Goal: Navigation & Orientation: Find specific page/section

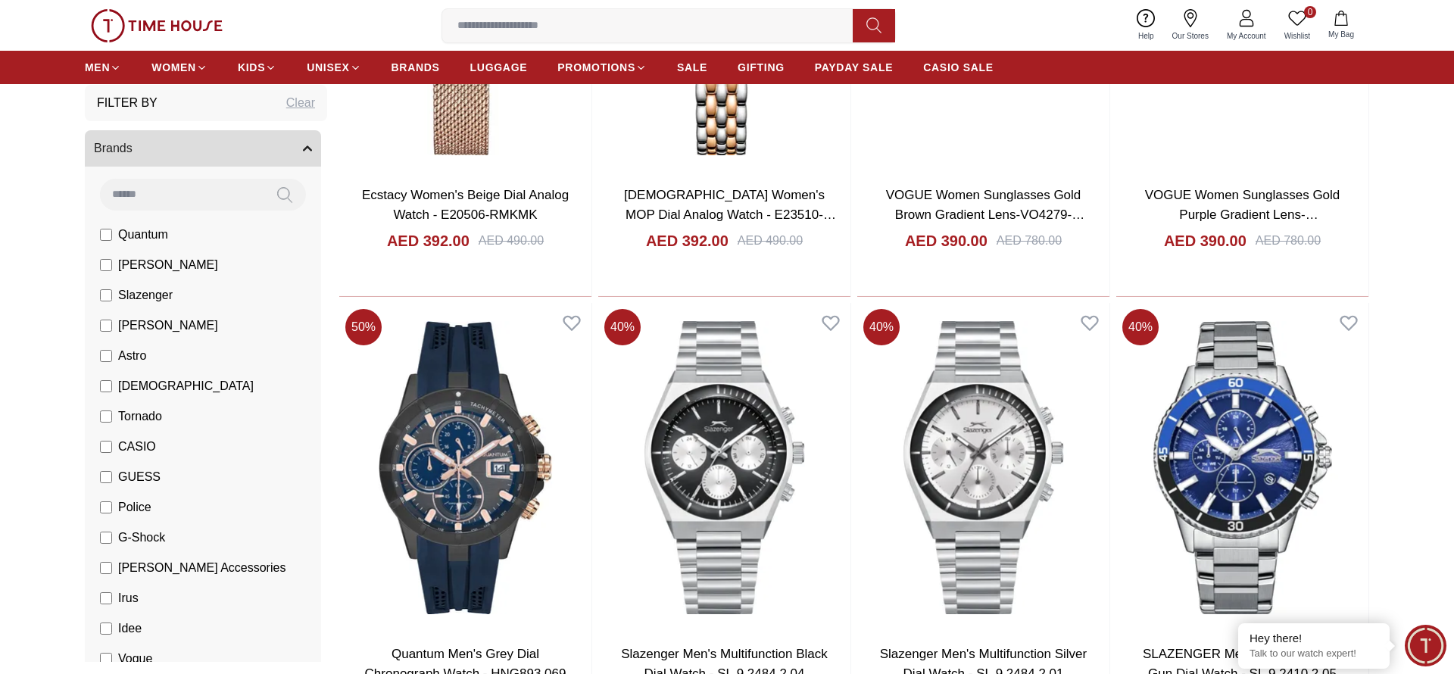
scroll to position [2511, 0]
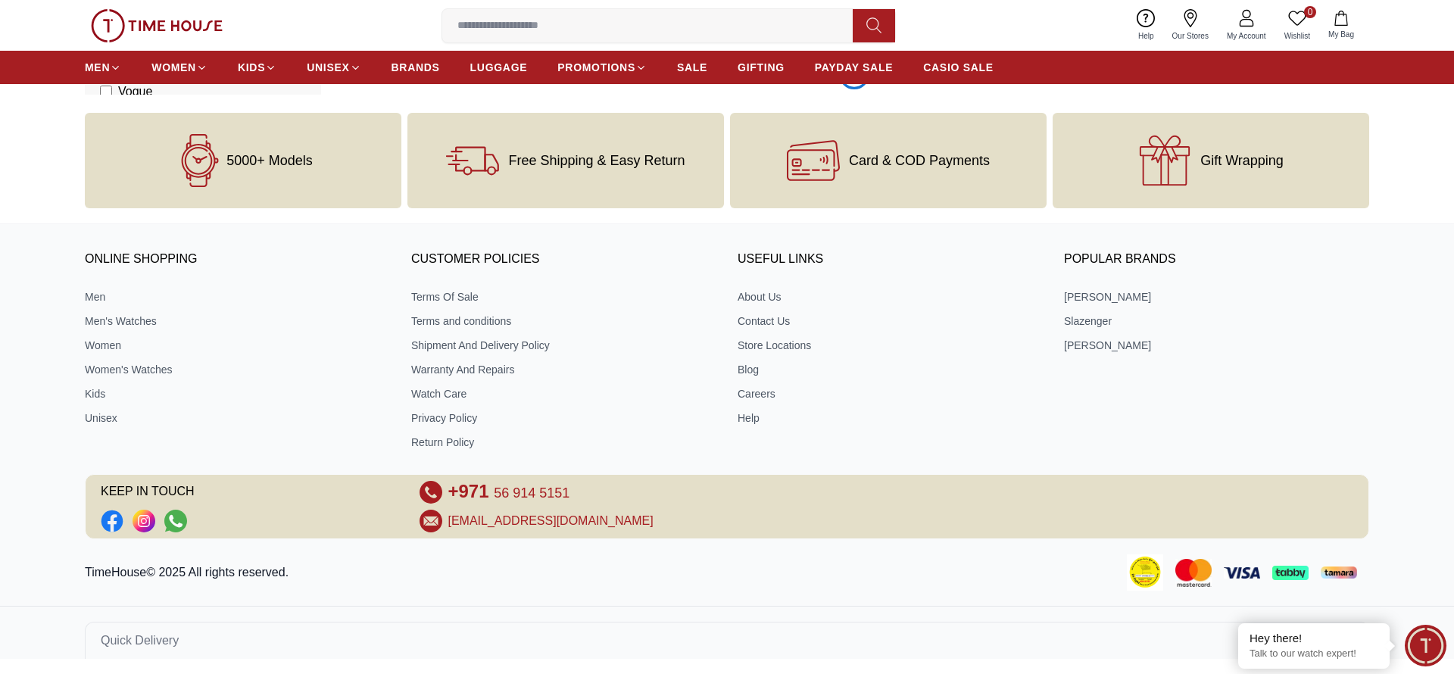
scroll to position [7207, 0]
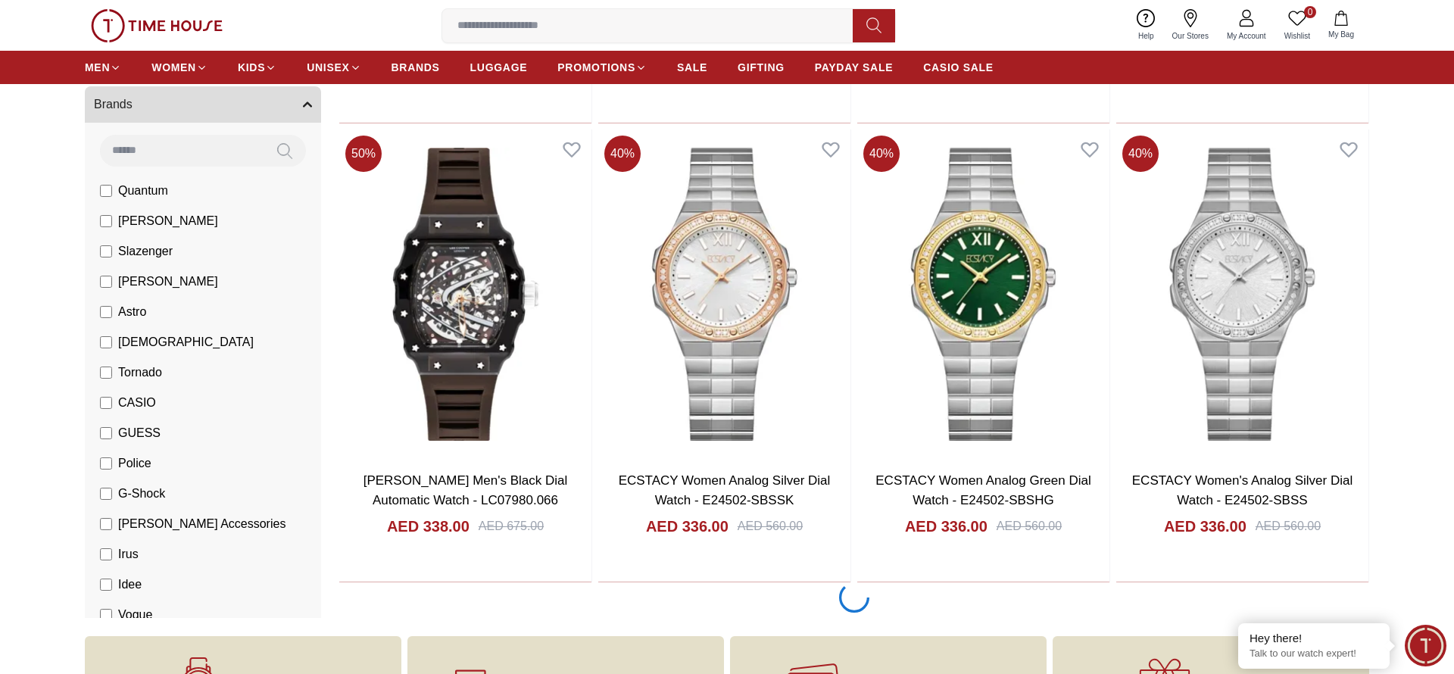
scroll to position [11903, 0]
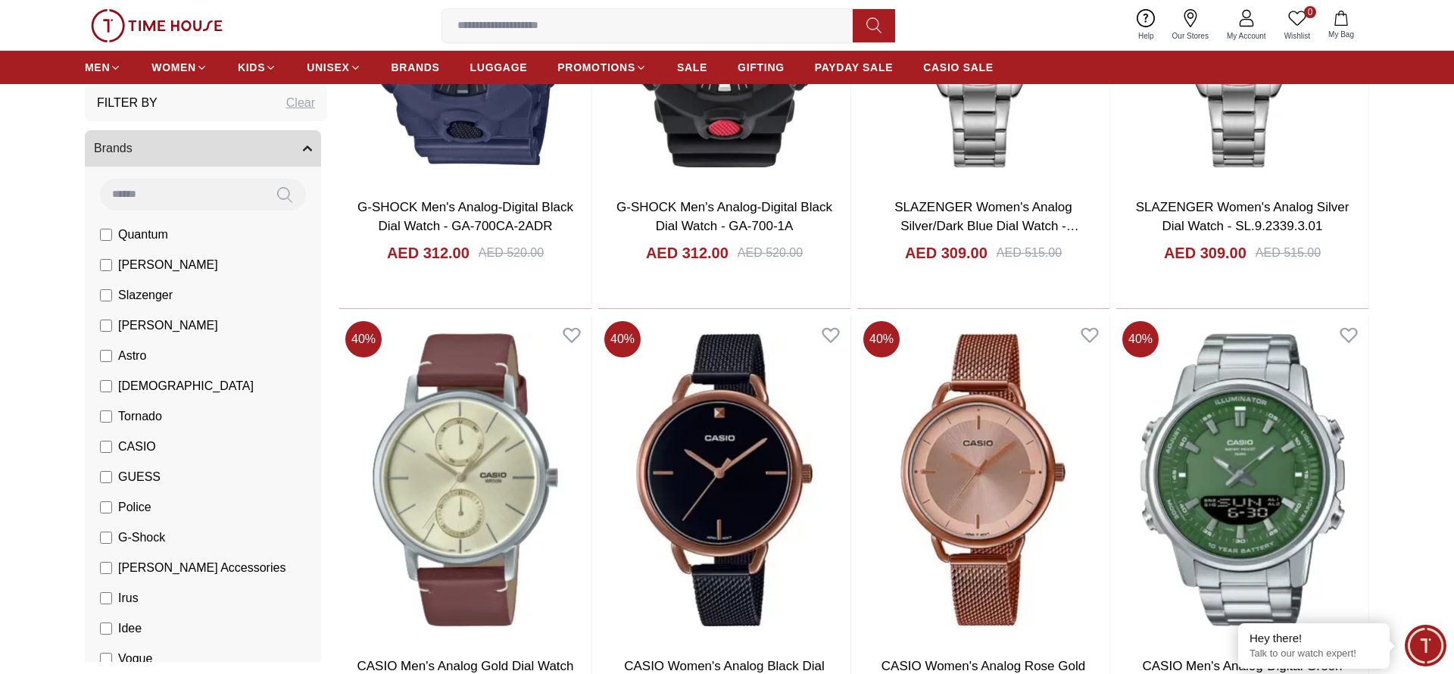
scroll to position [16599, 0]
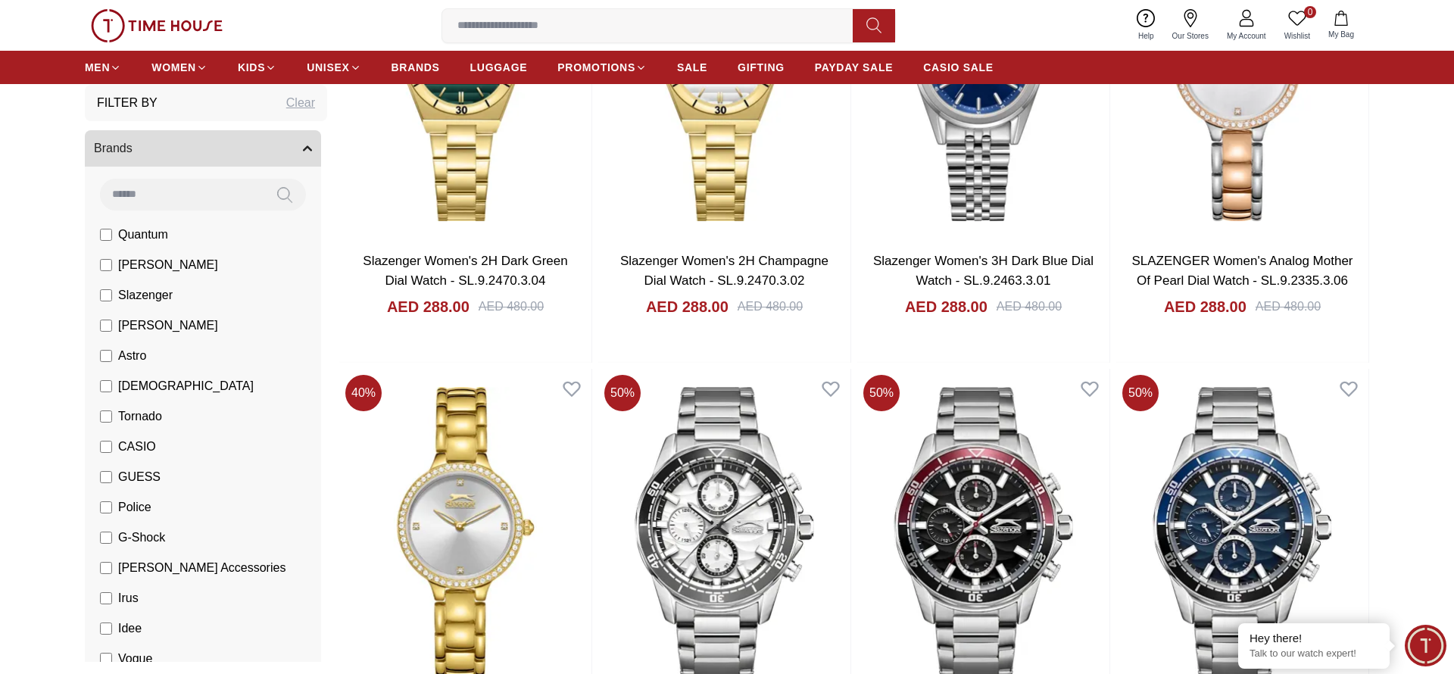
scroll to position [21296, 0]
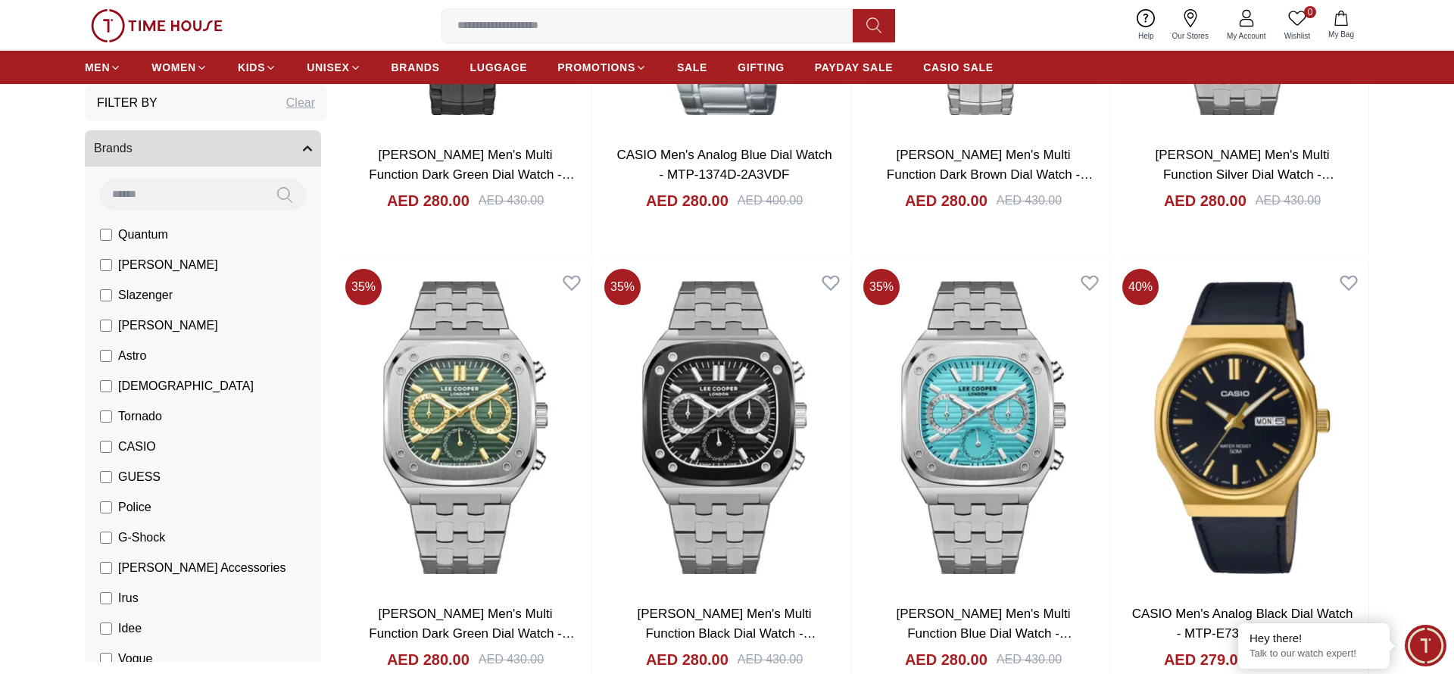
scroll to position [25993, 0]
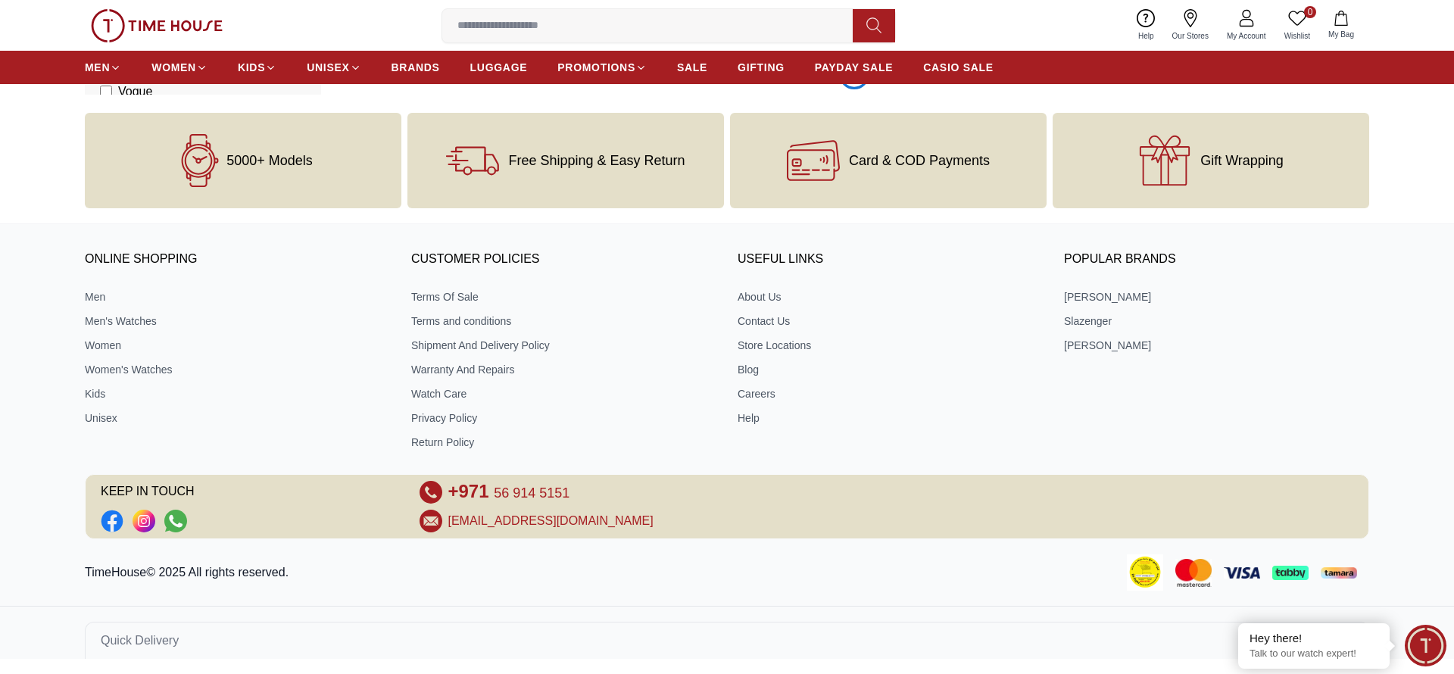
scroll to position [30689, 0]
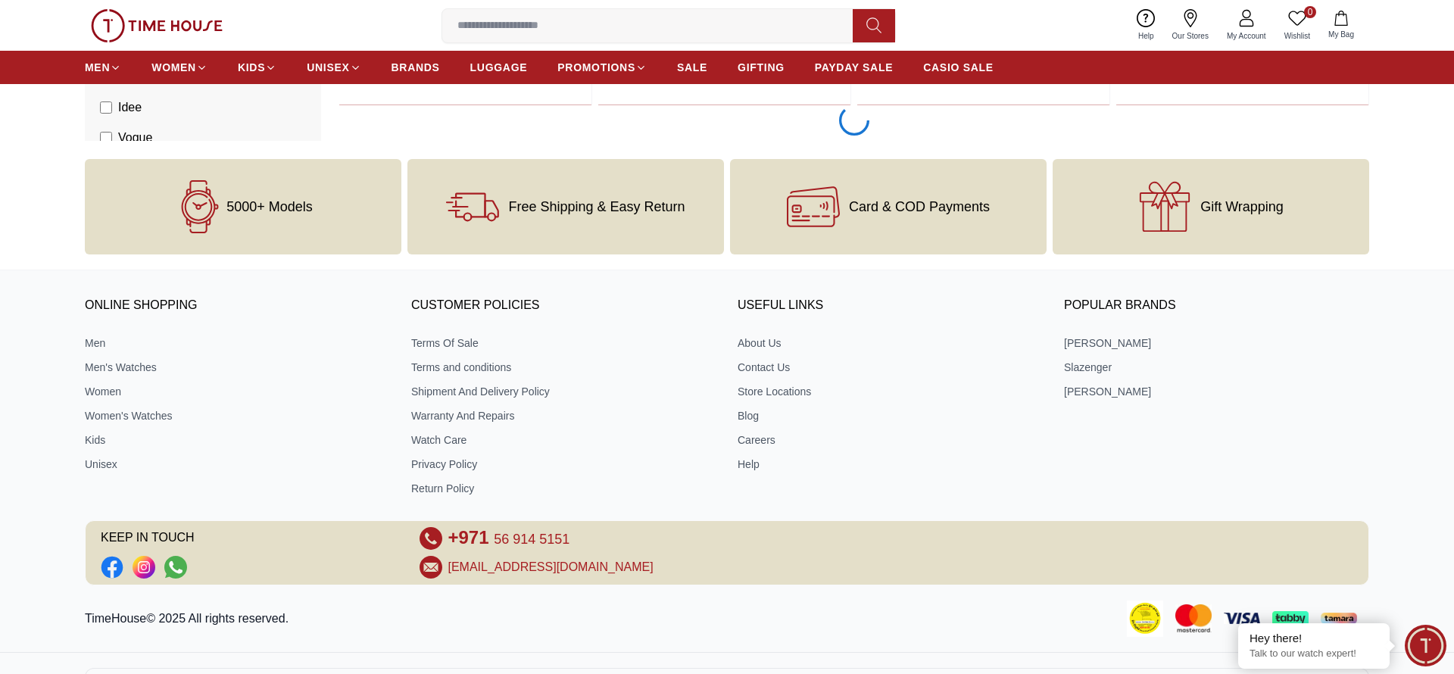
scroll to position [33038, 0]
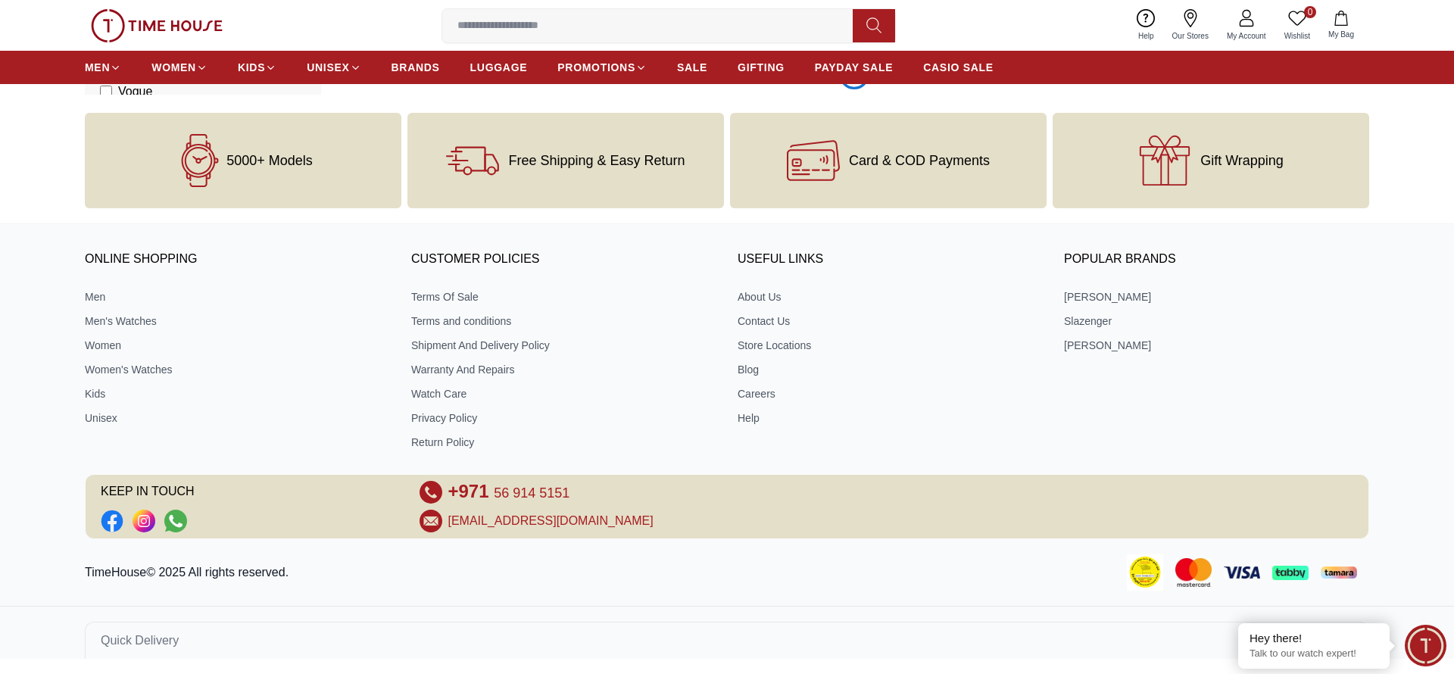
scroll to position [35386, 0]
